Goal: Task Accomplishment & Management: Manage account settings

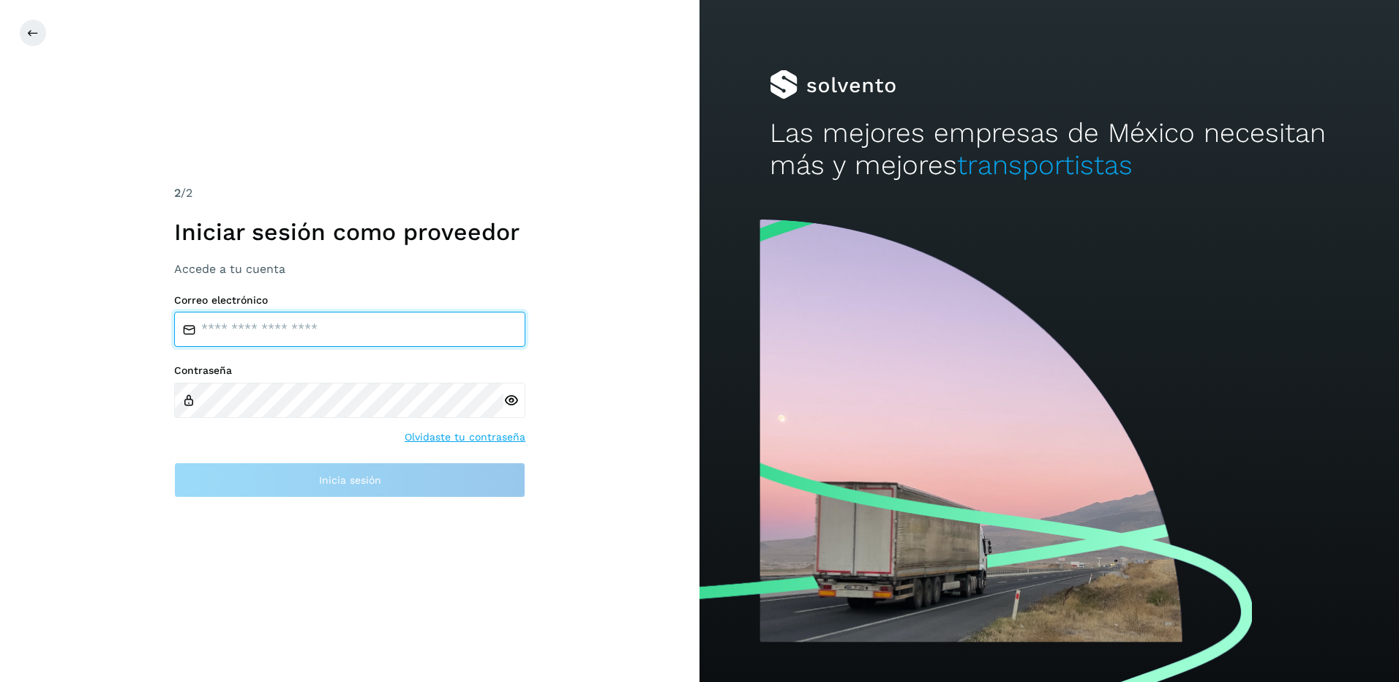
click at [288, 326] on input "email" at bounding box center [349, 329] width 351 height 35
drag, startPoint x: 342, startPoint y: 264, endPoint x: 351, endPoint y: 357, distance: 93.4
click at [351, 357] on div "2 /2 Iniciar sesión como proveedor Accede a tu cuenta Correo electrónico Contra…" at bounding box center [349, 340] width 351 height 313
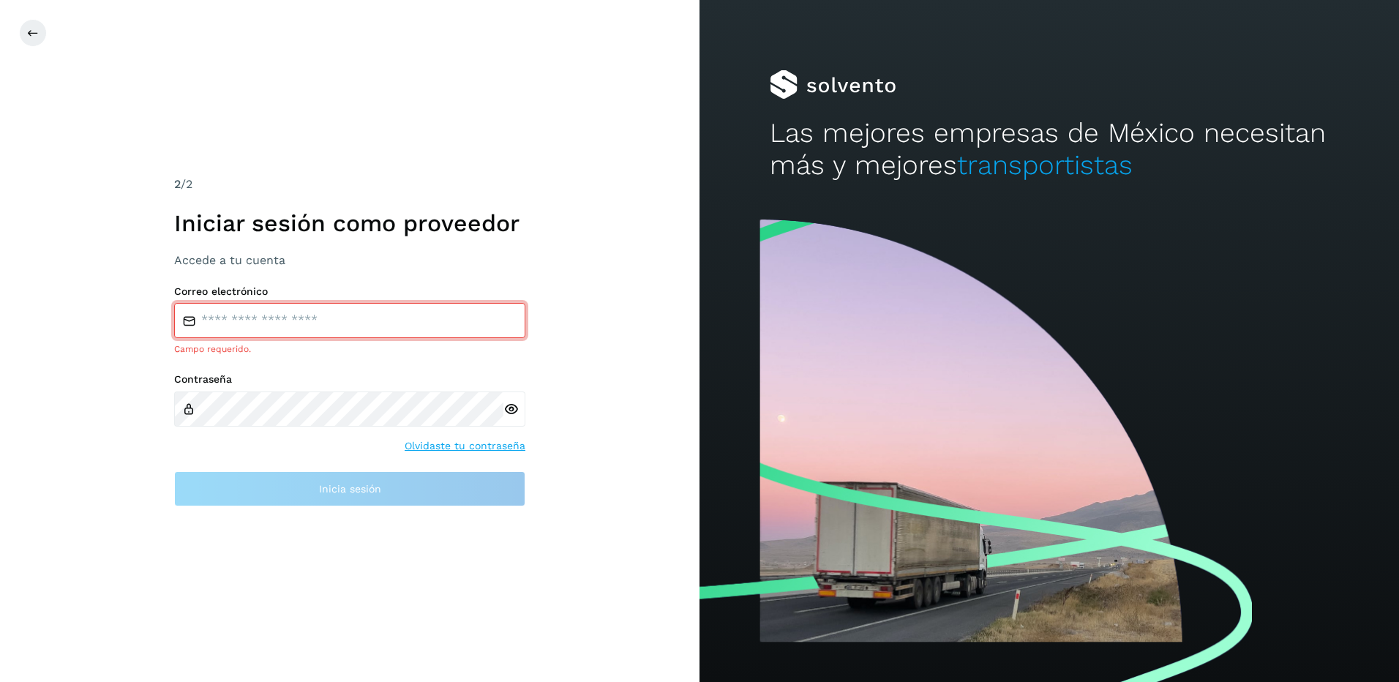
click at [259, 325] on input "email" at bounding box center [349, 320] width 351 height 35
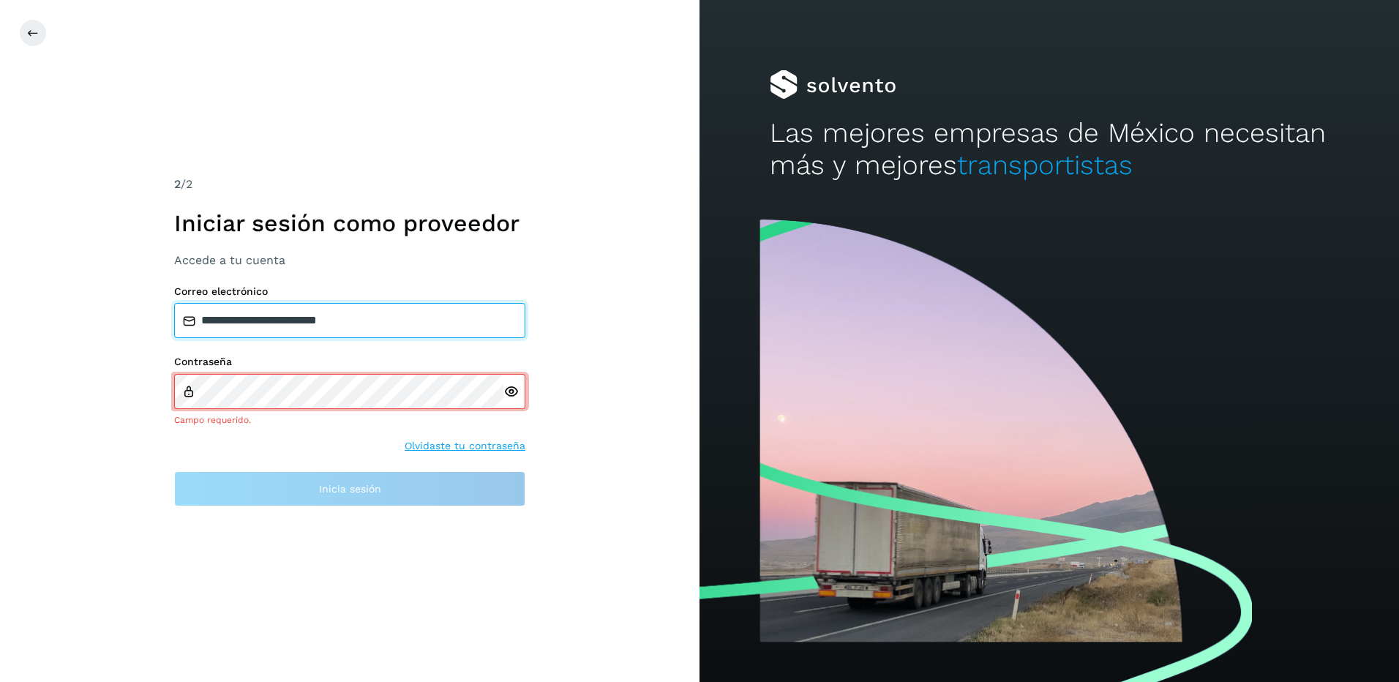
type input "**********"
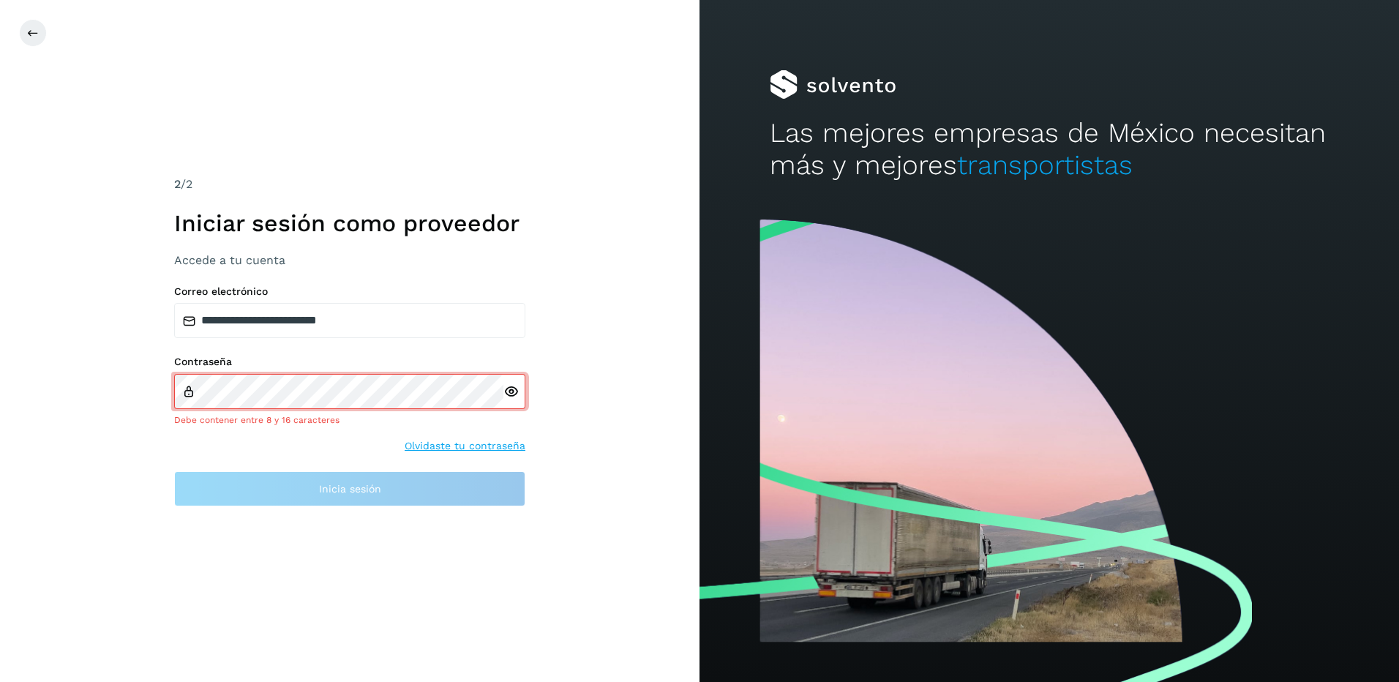
click at [511, 400] on div at bounding box center [514, 391] width 22 height 35
click at [510, 394] on icon at bounding box center [510, 391] width 15 height 15
click at [457, 446] on link "Olvidaste tu contraseña" at bounding box center [465, 445] width 121 height 15
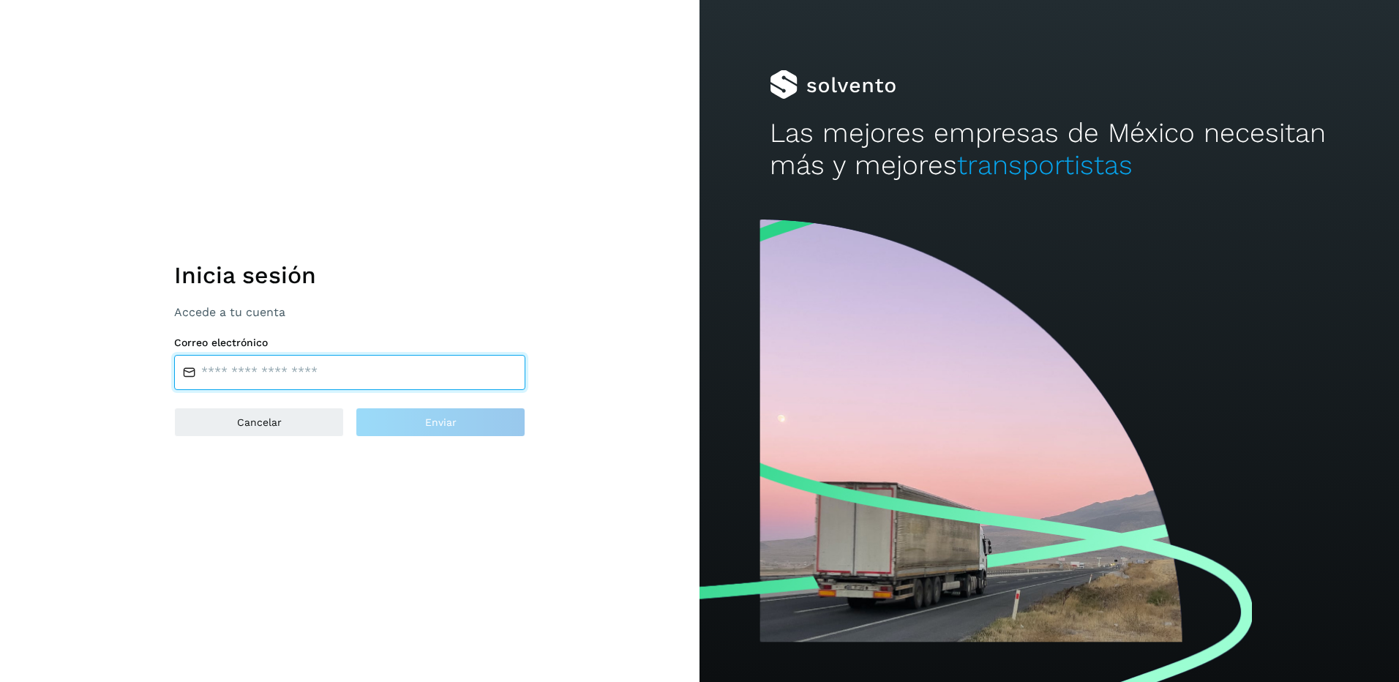
click at [281, 377] on input "email" at bounding box center [349, 372] width 351 height 35
type input "**********"
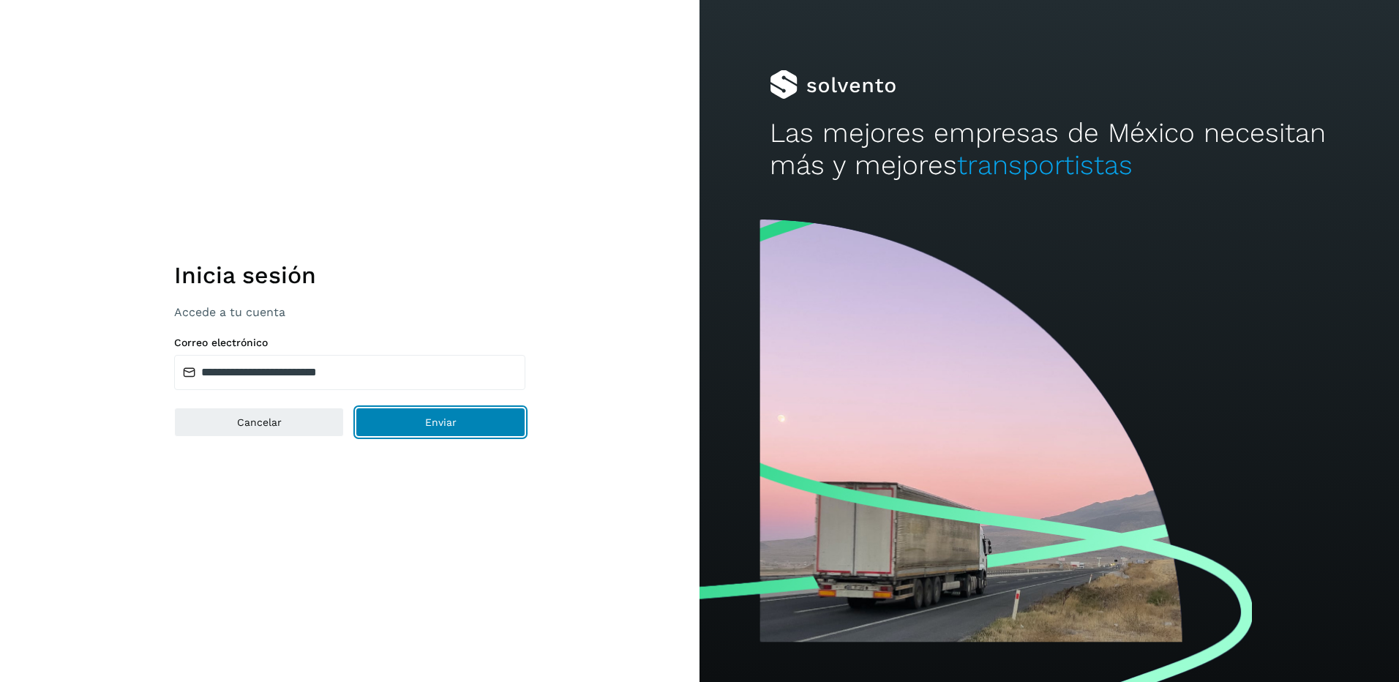
click at [446, 428] on button "Enviar" at bounding box center [441, 422] width 170 height 29
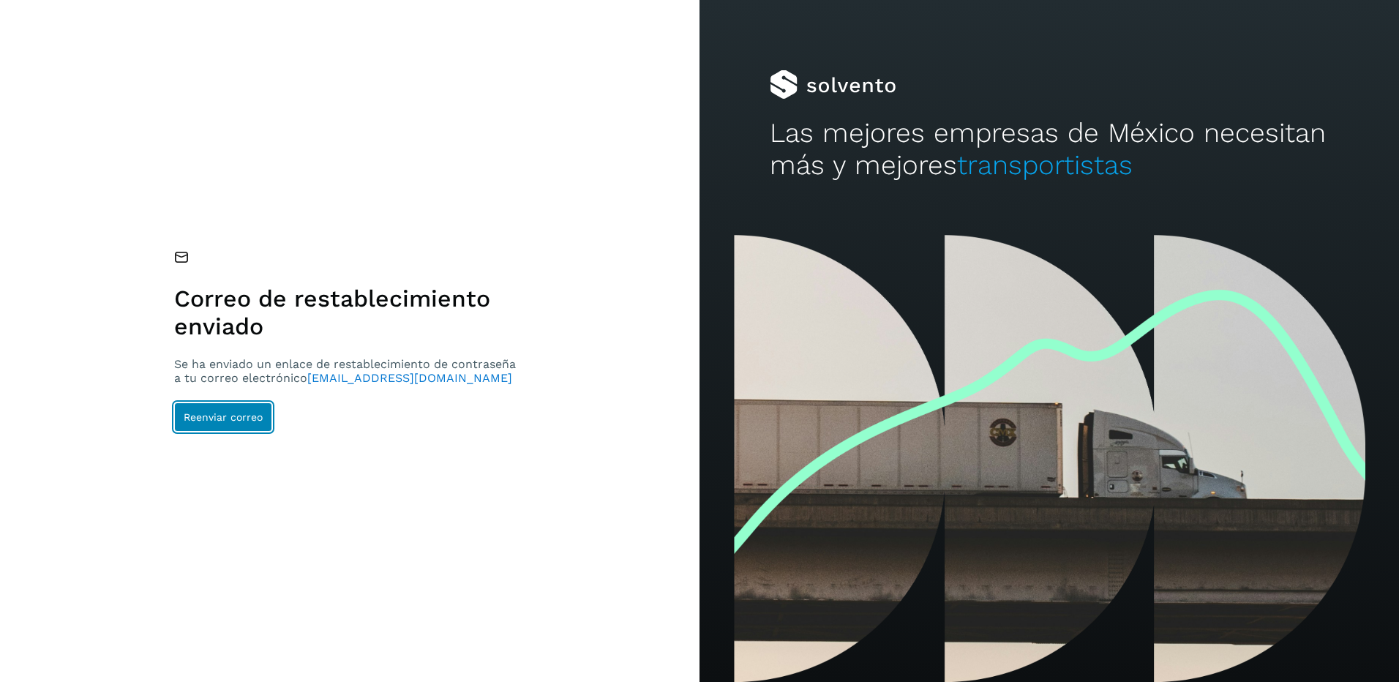
click at [241, 417] on span "Reenviar correo" at bounding box center [223, 417] width 79 height 10
click at [241, 412] on span "Reenviar correo" at bounding box center [223, 417] width 79 height 10
